Goal: Complete application form

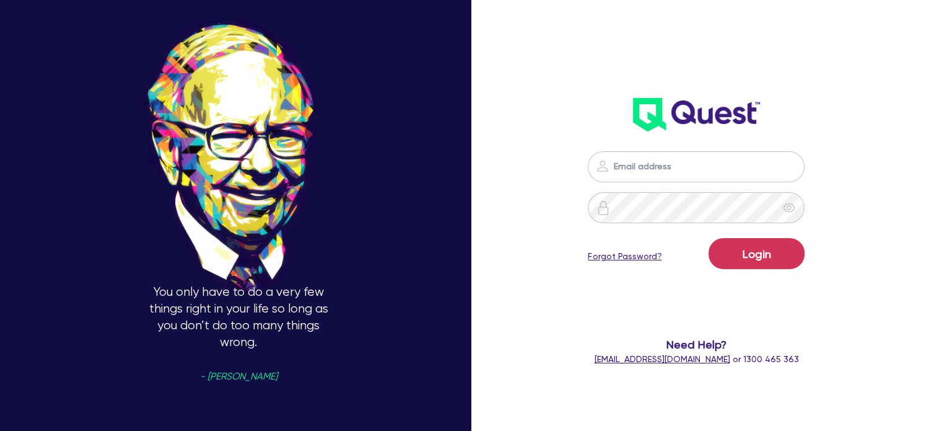
click at [655, 183] on form "Login Forgot Password? Need Help? [EMAIL_ADDRESS][DOMAIN_NAME] or 1300 465 363" at bounding box center [696, 258] width 244 height 214
click at [632, 165] on input "email" at bounding box center [696, 166] width 217 height 31
type input "[EMAIL_ADDRESS][PERSON_NAME][DOMAIN_NAME]"
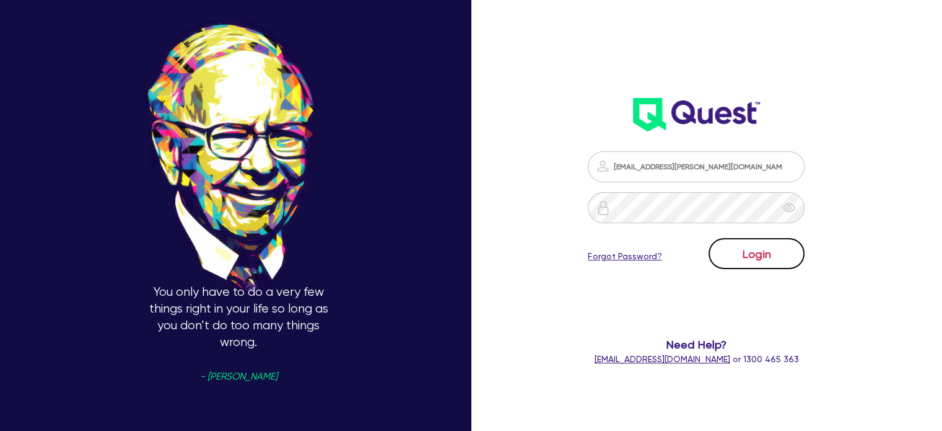
click at [726, 256] on button "Login" at bounding box center [757, 253] width 96 height 31
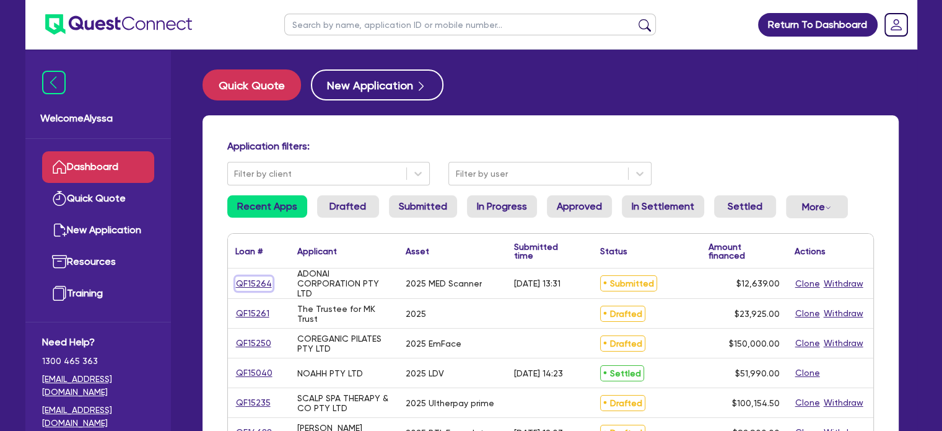
click at [253, 284] on link "QF15264" at bounding box center [253, 283] width 37 height 14
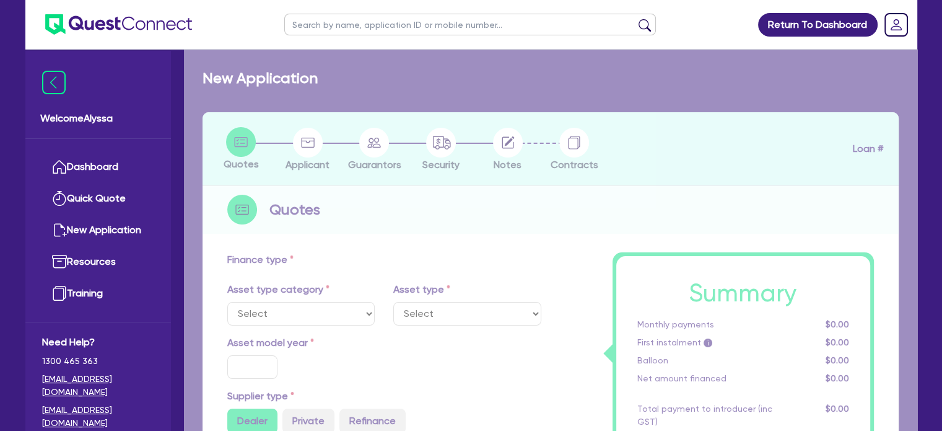
select select "TERTIARY_ASSETS"
type input "2025"
radio input "true"
type input "12,639"
type input "7.91"
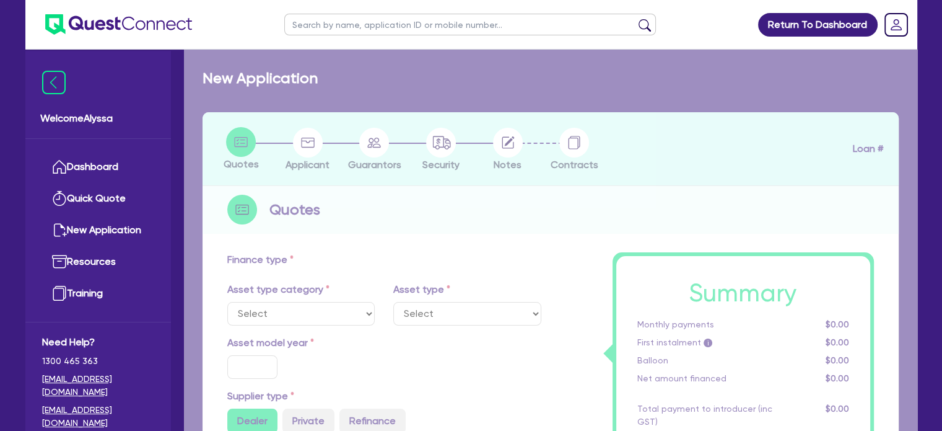
type input "1,000"
radio input "true"
type input "10.5"
select select "BEAUTY_EQUIPMENT"
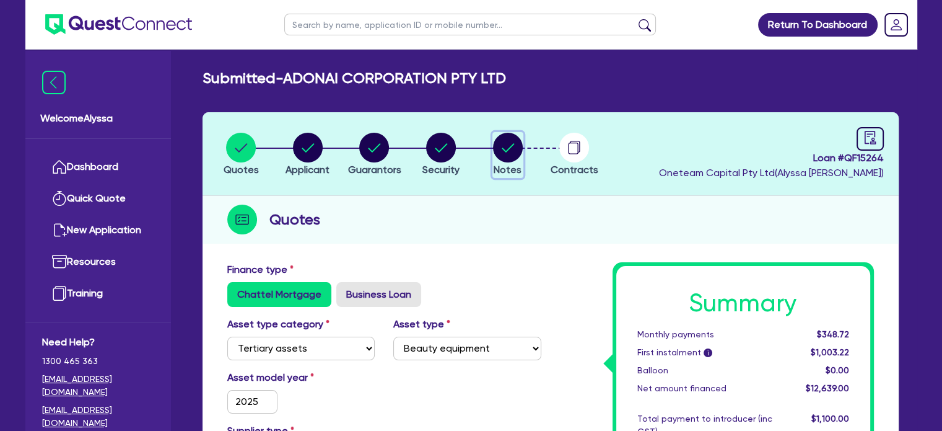
click at [511, 145] on icon "button" at bounding box center [508, 147] width 12 height 9
select select "Other"
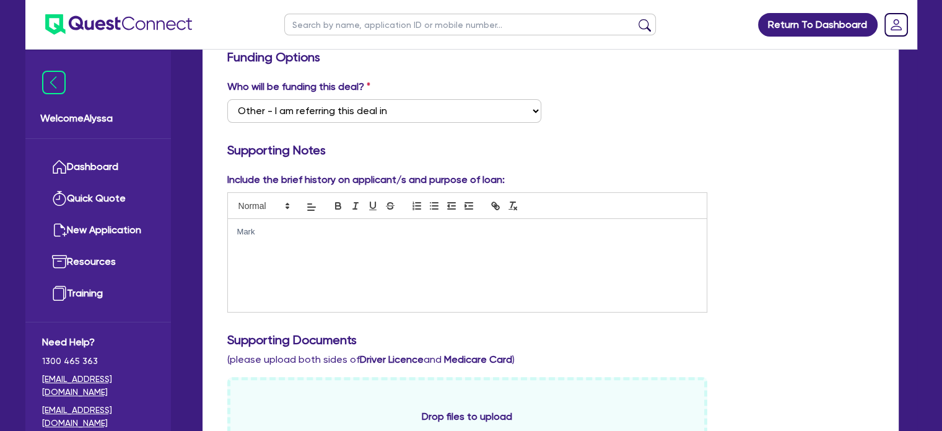
scroll to position [211, 0]
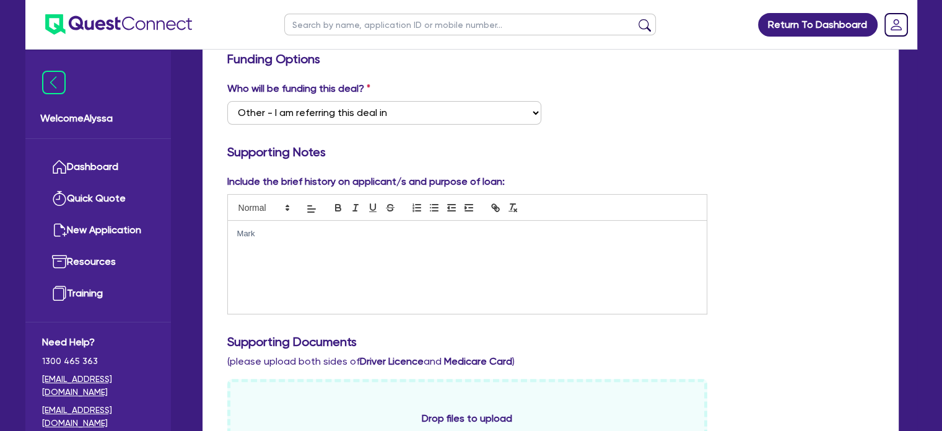
click at [323, 257] on div "Mark" at bounding box center [468, 267] width 480 height 93
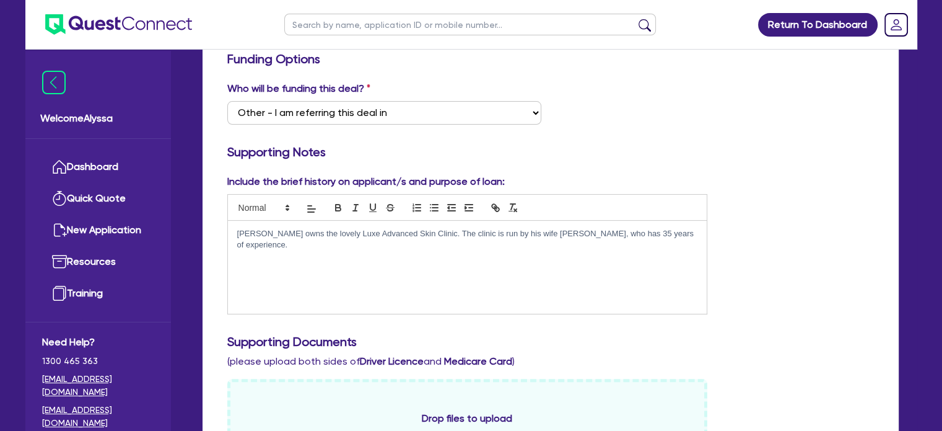
click at [283, 262] on div "[PERSON_NAME] owns the lovely Luxe Advanced Skin Clinic. The clinic is run by h…" at bounding box center [468, 267] width 480 height 93
click at [375, 266] on p "They are looking to purchase the MEDScanner from SkinMed. This will help them g…" at bounding box center [467, 273] width 461 height 23
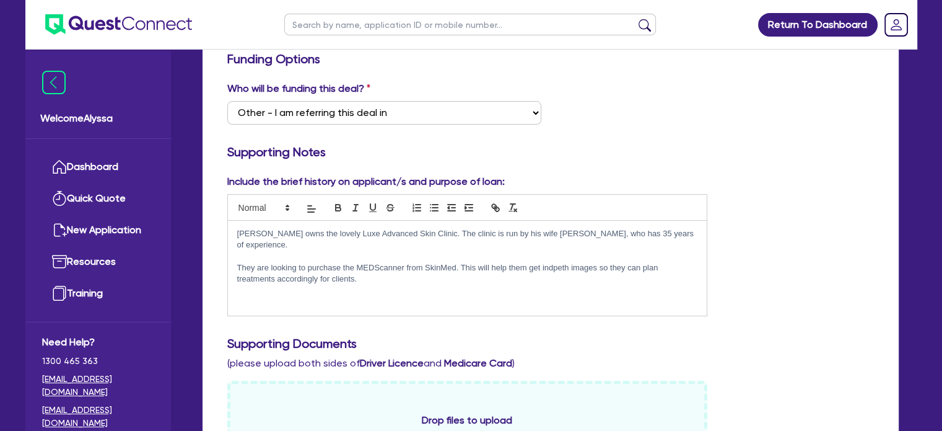
paste div
click at [379, 266] on p "They are looking to purchase the MEDScanner from SkinMed. This will help them g…" at bounding box center [467, 273] width 461 height 23
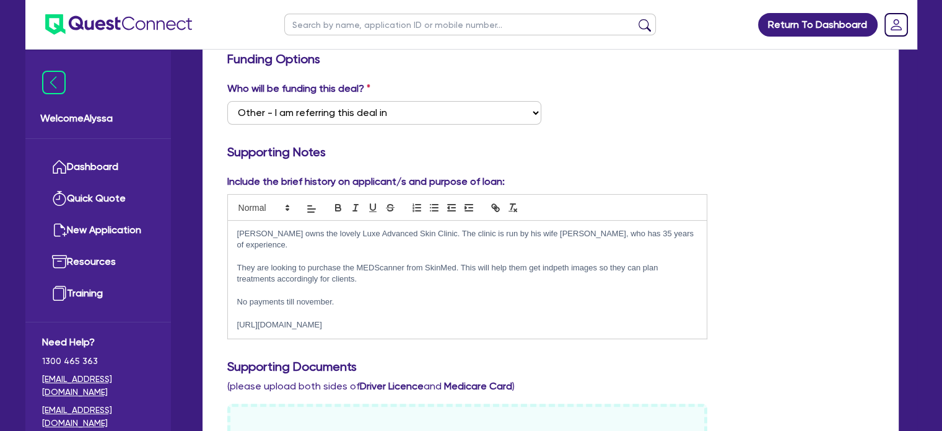
scroll to position [773, 0]
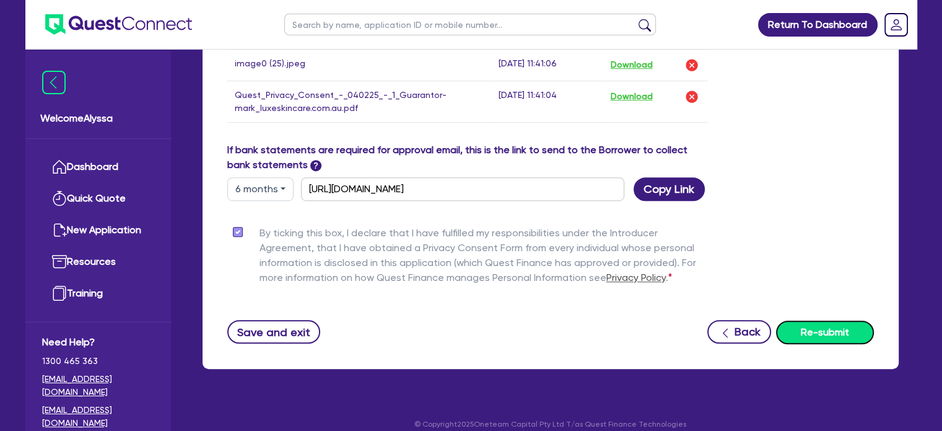
click at [842, 324] on button "Re-submit" at bounding box center [825, 332] width 98 height 24
